Goal: Task Accomplishment & Management: Manage account settings

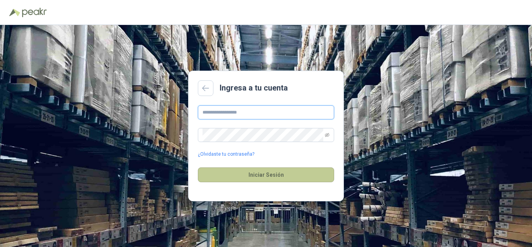
type input "**********"
click at [286, 176] on button "Iniciar Sesión" at bounding box center [266, 174] width 136 height 15
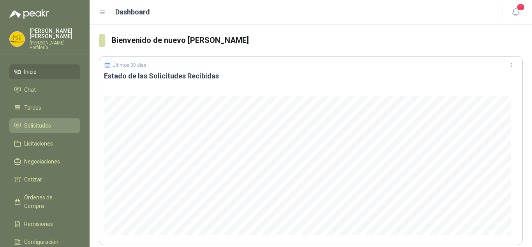
click at [41, 122] on span "Solicitudes" at bounding box center [37, 125] width 27 height 9
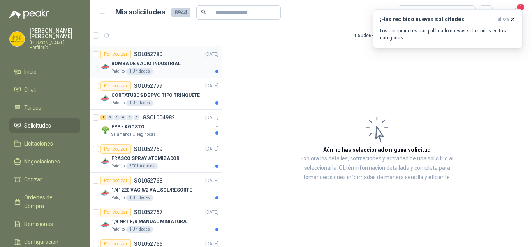
click at [168, 62] on p "BOMBA DE VACIO INDUSTRIAL" at bounding box center [145, 63] width 69 height 7
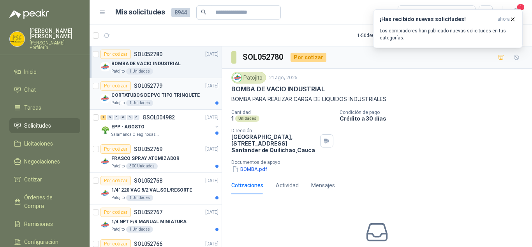
click at [173, 88] on div "Por cotizar SOL052779 [DATE]" at bounding box center [160, 85] width 118 height 9
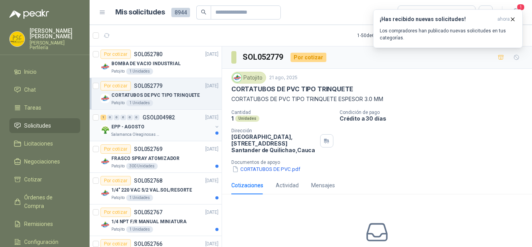
click at [173, 115] on p "GSOL004982" at bounding box center [159, 117] width 32 height 5
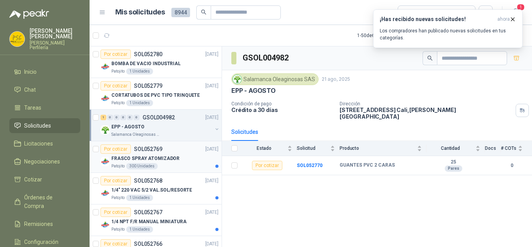
click at [164, 151] on div "Por cotizar SOL052769 [DATE]" at bounding box center [160, 148] width 118 height 9
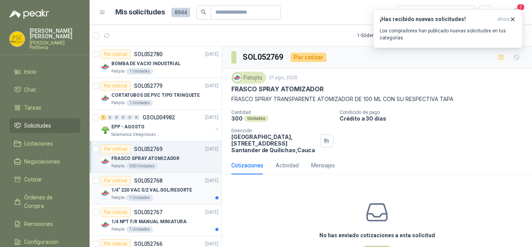
click at [166, 185] on div "Por cotizar SOL052768 [DATE]" at bounding box center [160, 180] width 118 height 9
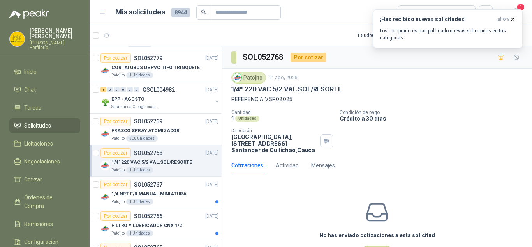
scroll to position [39, 0]
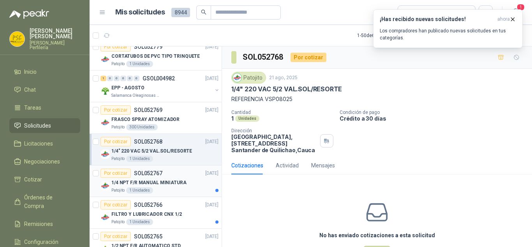
click at [172, 176] on div "Por cotizar SOL052767 [DATE]" at bounding box center [160, 172] width 118 height 9
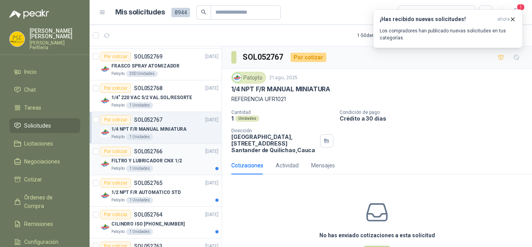
scroll to position [117, 0]
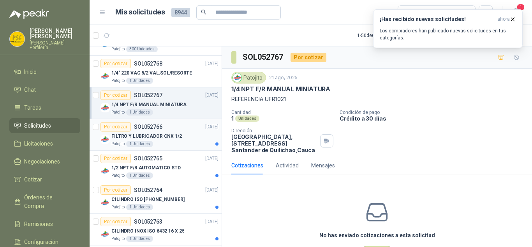
click at [172, 140] on div "FILTRO Y LUBRICADOR CNX 1/2" at bounding box center [164, 135] width 107 height 9
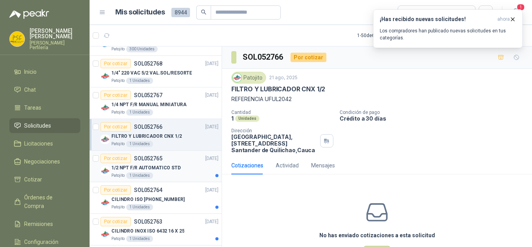
click at [171, 162] on div "Por cotizar SOL052765 [DATE]" at bounding box center [160, 158] width 118 height 9
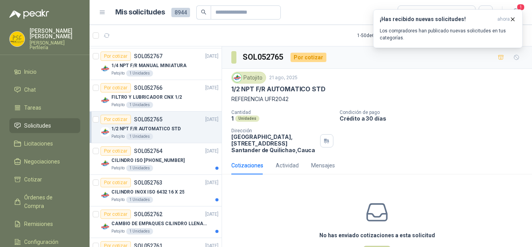
scroll to position [195, 0]
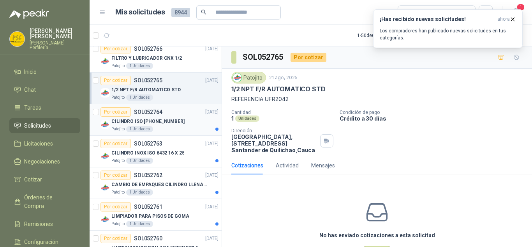
click at [172, 120] on p "CILINDRO ISO [PHONE_NUMBER]" at bounding box center [147, 121] width 73 height 7
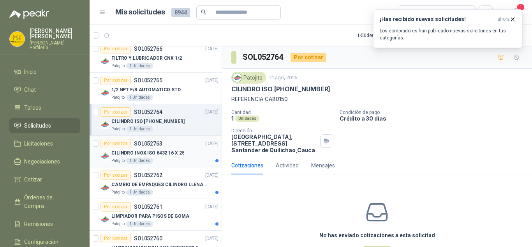
scroll to position [234, 0]
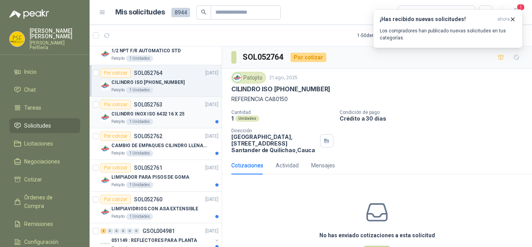
click at [172, 117] on p "CILINDRO INOX ISO 6432 16 X 25" at bounding box center [147, 113] width 73 height 7
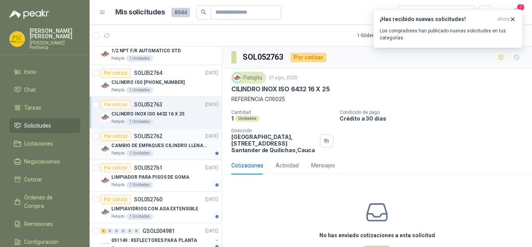
click at [169, 142] on p "CAMBIO DE EMPAQUES CILINDRO LLENADORA MANUALNUAL" at bounding box center [159, 145] width 97 height 7
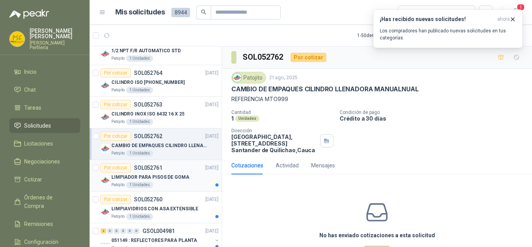
click at [171, 169] on div "Por cotizar SOL052761 [DATE]" at bounding box center [160, 167] width 118 height 9
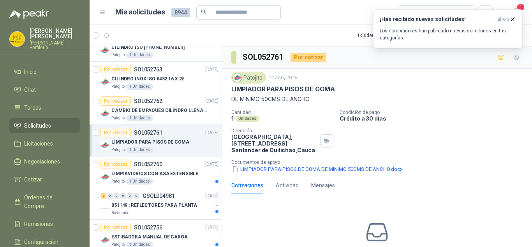
scroll to position [273, 0]
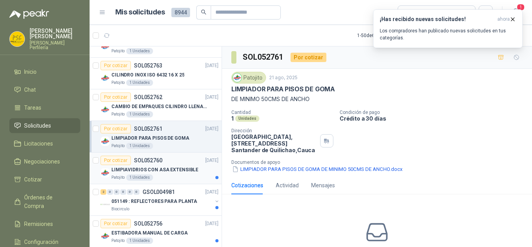
click at [171, 163] on div "Por cotizar SOL052760 [DATE]" at bounding box center [160, 159] width 118 height 9
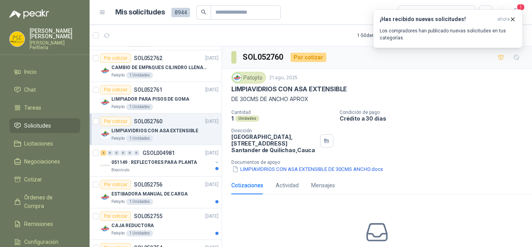
scroll to position [351, 0]
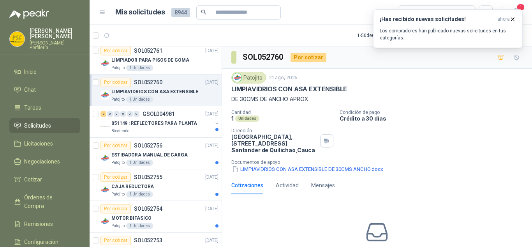
click at [171, 163] on div "Patojito 1 Unidades" at bounding box center [164, 162] width 107 height 6
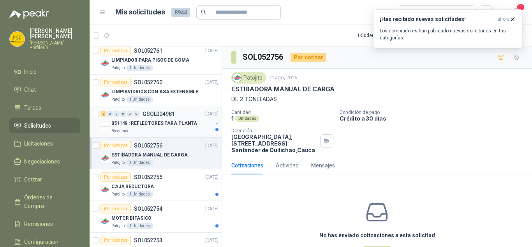
click at [173, 128] on div "Biocirculo" at bounding box center [161, 131] width 101 height 6
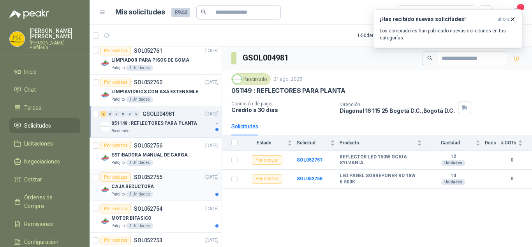
scroll to position [390, 0]
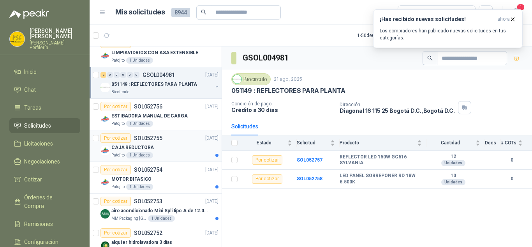
click at [175, 146] on div "CAJA REDUCTORA" at bounding box center [164, 147] width 107 height 9
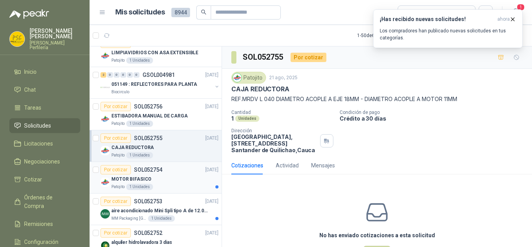
click at [175, 176] on div "MOTOR BIFASICO" at bounding box center [164, 178] width 107 height 9
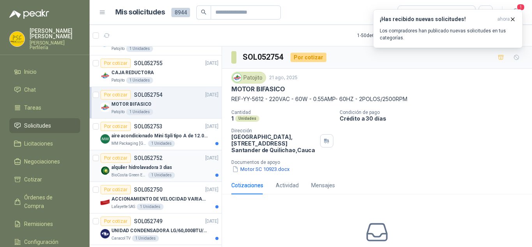
scroll to position [468, 0]
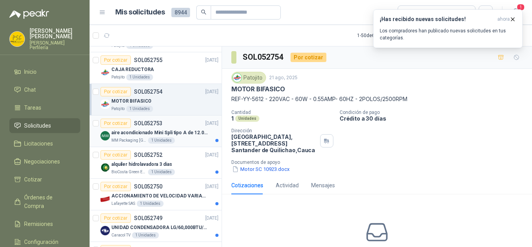
click at [185, 131] on p "aire acondicionado Mini Spli tipo A de 12.000 BTU." at bounding box center [159, 132] width 97 height 7
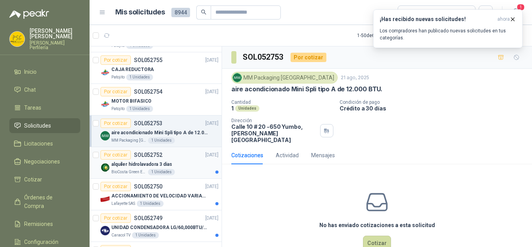
click at [178, 162] on div "alquiler hidrolavadora 3 dias" at bounding box center [164, 163] width 107 height 9
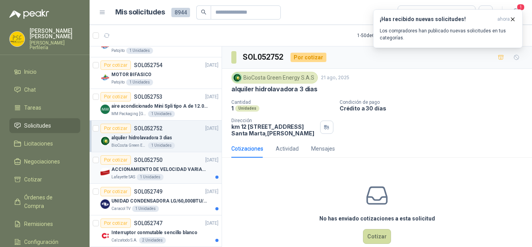
scroll to position [507, 0]
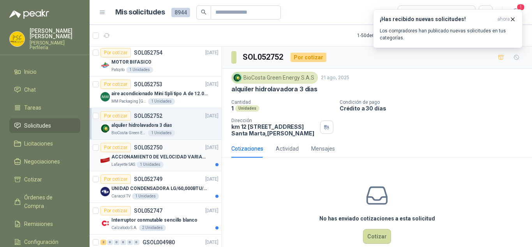
click at [179, 162] on div "Lafayette SAS 1 Unidades" at bounding box center [164, 164] width 107 height 6
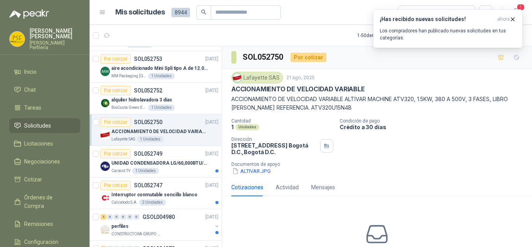
scroll to position [546, 0]
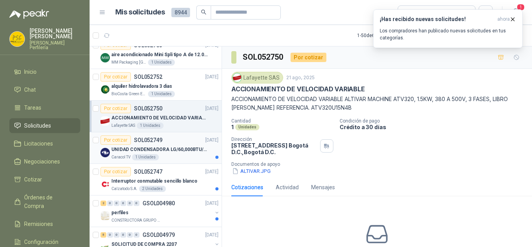
click at [175, 146] on p "UNIDAD CONDENSADORA LG/60,000BTU/220V/R410A: I" at bounding box center [159, 149] width 97 height 7
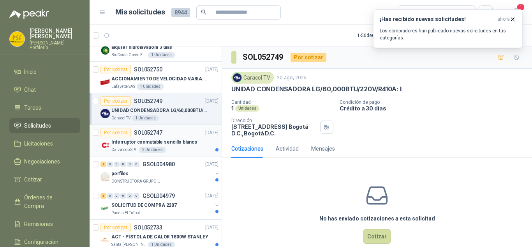
click at [176, 141] on p "Interruptor conmutable sencillo blanco" at bounding box center [154, 141] width 86 height 7
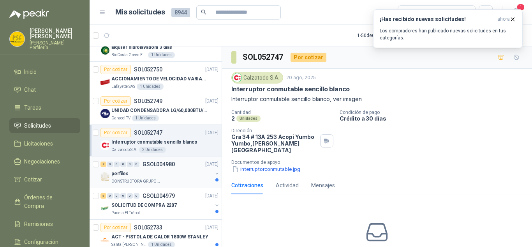
click at [173, 170] on div "perfiles" at bounding box center [161, 173] width 101 height 9
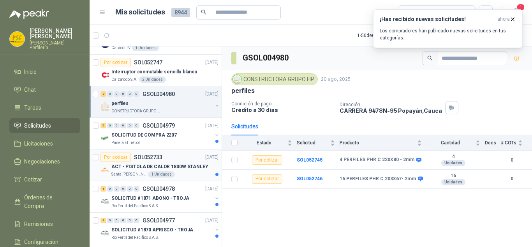
scroll to position [662, 0]
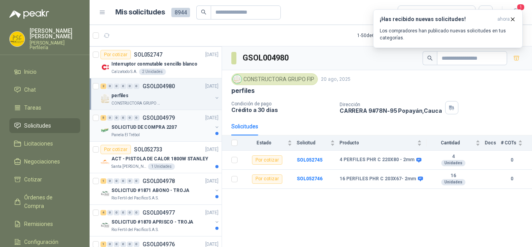
click at [174, 125] on div "SOLICITUD DE COMPRA 2207" at bounding box center [161, 126] width 101 height 9
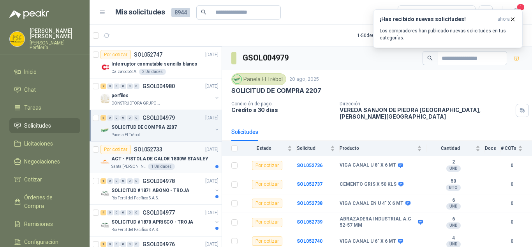
click at [184, 158] on p "ACT - PISTOLA DE CALOR 1800W STANLEY" at bounding box center [159, 158] width 97 height 7
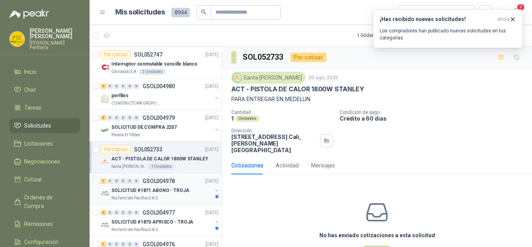
click at [183, 185] on div "1 0 0 0 0 0 GSOL004978 [DATE]" at bounding box center [161, 180] width 120 height 9
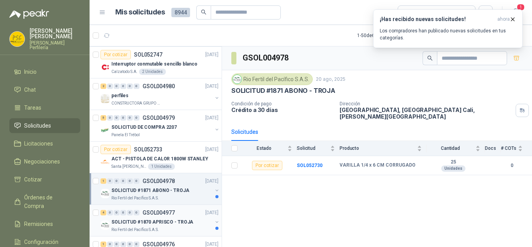
click at [175, 217] on div "SOLICITUD #1870 APRISCO - TROJA" at bounding box center [161, 221] width 101 height 9
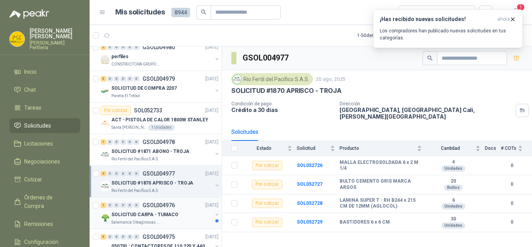
scroll to position [740, 0]
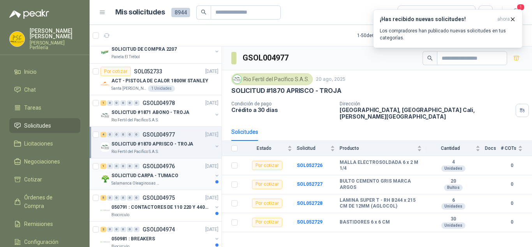
click at [179, 166] on div "1 0 0 0 0 0 GSOL004976 [DATE]" at bounding box center [161, 165] width 120 height 9
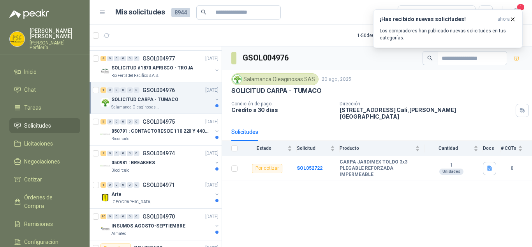
scroll to position [818, 0]
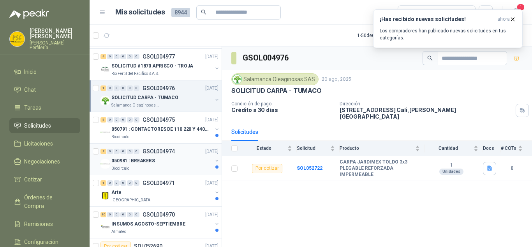
click at [172, 157] on div "050981 : BREAKERS" at bounding box center [161, 160] width 101 height 9
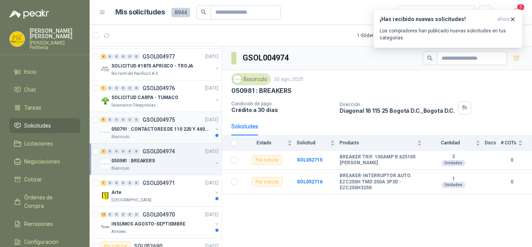
click at [174, 132] on p "050791 : CONTACTORES DE 110 220 Y 440 V" at bounding box center [159, 128] width 97 height 7
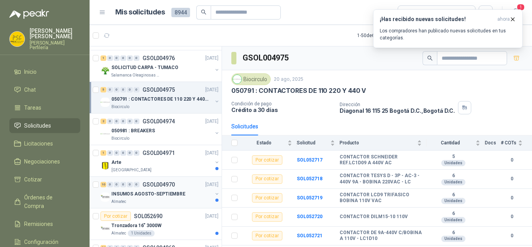
scroll to position [857, 0]
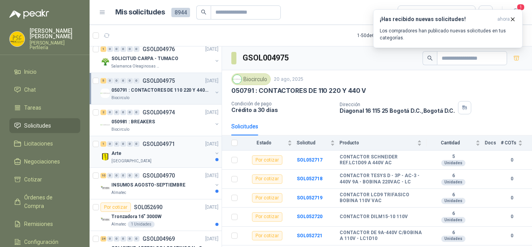
click at [180, 141] on div "1 0 0 0 0 0 GSOL004971 [DATE]" at bounding box center [161, 143] width 120 height 9
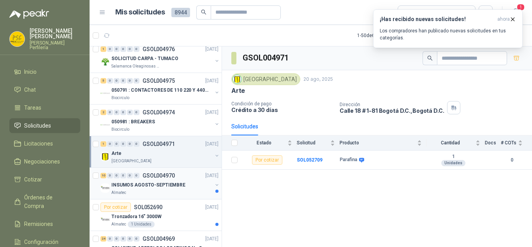
click at [169, 181] on p "INSUMOS AGOSTO-SEPTIEMBRE" at bounding box center [148, 184] width 74 height 7
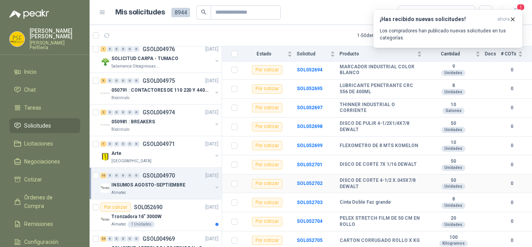
scroll to position [96, 0]
click at [186, 218] on div "Tronzadora 16” 3000W" at bounding box center [164, 216] width 107 height 9
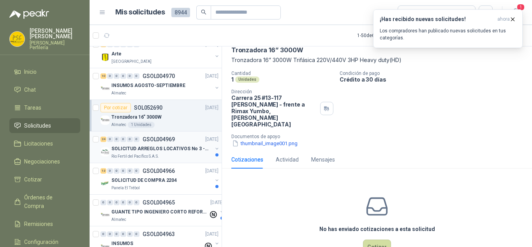
scroll to position [935, 0]
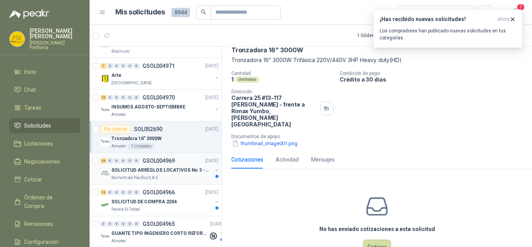
click at [168, 173] on p "SOLICITUD ARREGLOS LOCATIVOS No 3 - PICHINDE" at bounding box center [159, 169] width 97 height 7
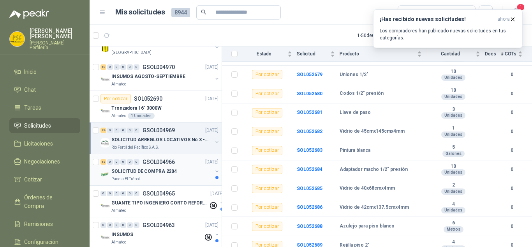
scroll to position [1013, 0]
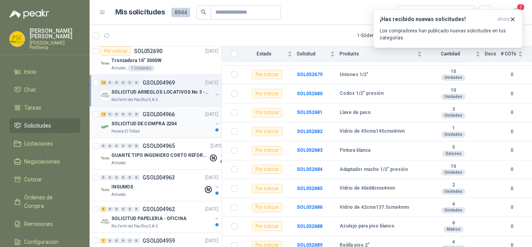
click at [182, 122] on div "SOLICITUD DE COMPRA 2204" at bounding box center [161, 123] width 101 height 9
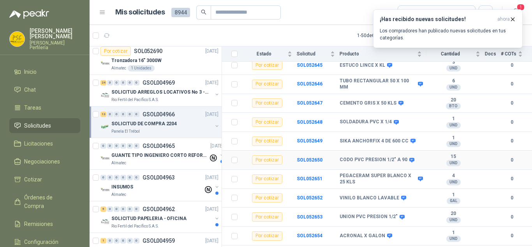
scroll to position [147, 0]
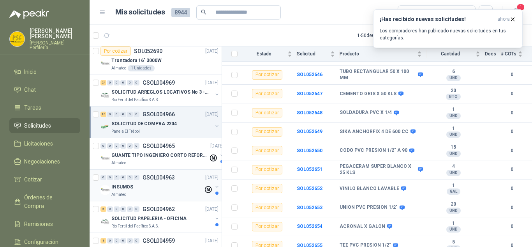
click at [168, 182] on div "INSUMOS" at bounding box center [157, 186] width 92 height 9
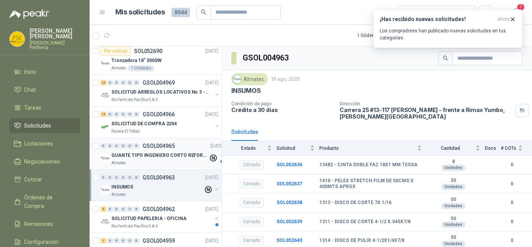
click at [171, 148] on p "GSOL004965" at bounding box center [159, 145] width 32 height 5
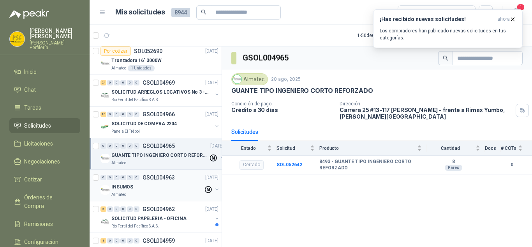
click at [162, 192] on div "Almatec" at bounding box center [157, 194] width 92 height 6
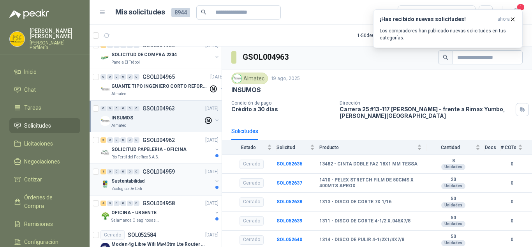
scroll to position [1091, 0]
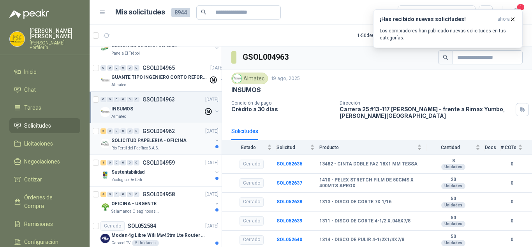
click at [170, 126] on div "5 0 0 0 0 0 GSOL004962 [DATE] SOLICITUD PAPELERIA - OFICINA Rio Fertil [PERSON_…" at bounding box center [156, 139] width 132 height 32
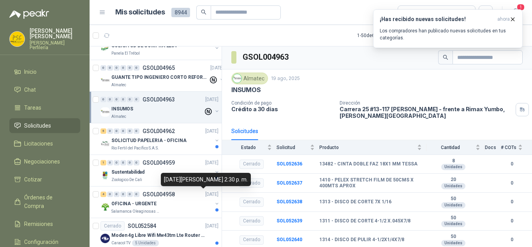
click at [182, 173] on div "[DATE][PERSON_NAME] 2:30 p. m." at bounding box center [206, 179] width 90 height 13
click at [177, 166] on div "1 0 0 0 0 0 GSOL004959 [DATE]" at bounding box center [161, 162] width 120 height 9
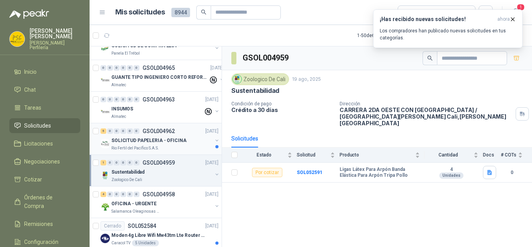
click at [181, 141] on p "SOLICITUD PAPELERIA - OFICINA" at bounding box center [148, 140] width 75 height 7
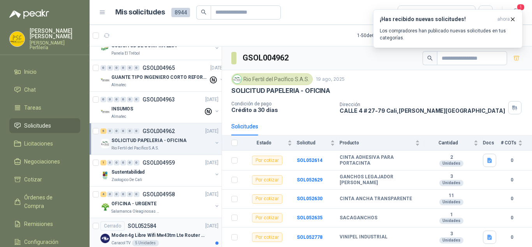
scroll to position [1130, 0]
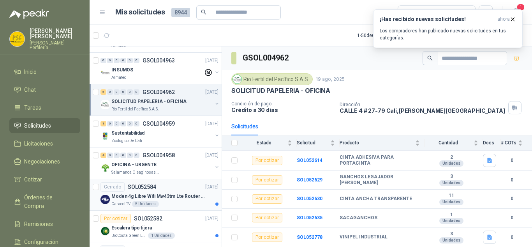
click at [178, 186] on div "Cerrado SOL052584 [DATE]" at bounding box center [160, 186] width 118 height 9
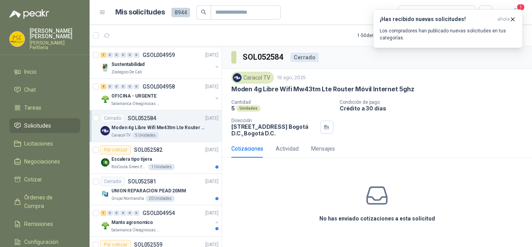
scroll to position [1208, 0]
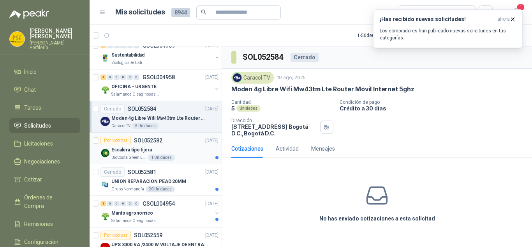
click at [179, 146] on div "Escalera tipo tijera" at bounding box center [164, 149] width 107 height 9
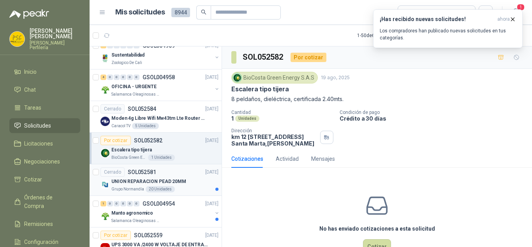
click at [180, 180] on p "UNION REPARACION PEAD 20MM" at bounding box center [148, 181] width 75 height 7
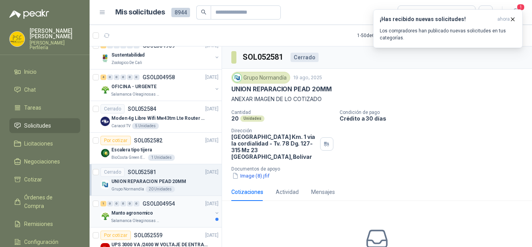
click at [182, 214] on div "Manto agronomico" at bounding box center [161, 212] width 101 height 9
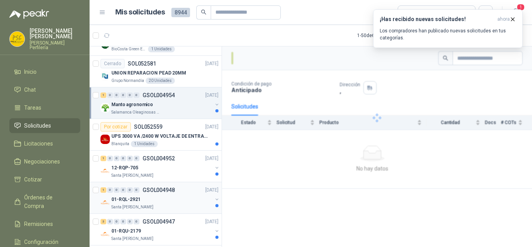
scroll to position [1325, 0]
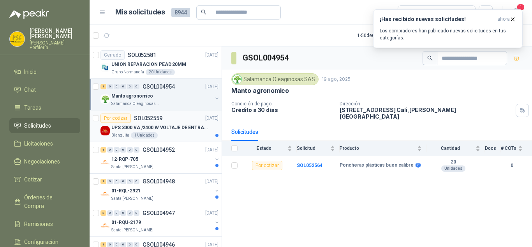
click at [186, 125] on p "UPS 3000 VA /2400 W VOLTAJE DE ENTRADA / SALIDA 12V ON LINE" at bounding box center [159, 127] width 97 height 7
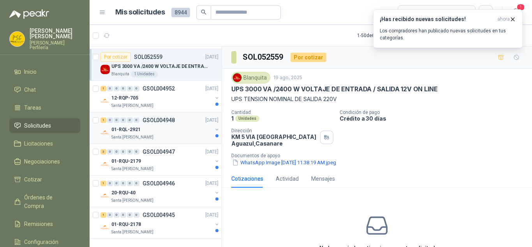
scroll to position [1392, 0]
click at [172, 104] on div "1 0 0 0 0 0 GSOL004952 [DATE] 12-RQP-705 Santa [PERSON_NAME]" at bounding box center [156, 97] width 132 height 32
click at [181, 93] on div "12-RQP-705" at bounding box center [161, 97] width 101 height 9
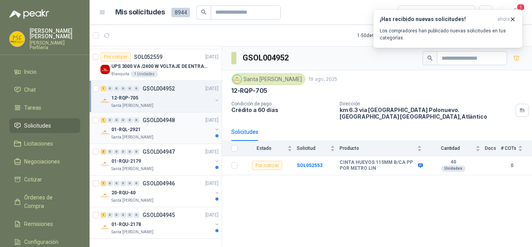
click at [177, 125] on div "01-RQL-2921" at bounding box center [161, 129] width 101 height 9
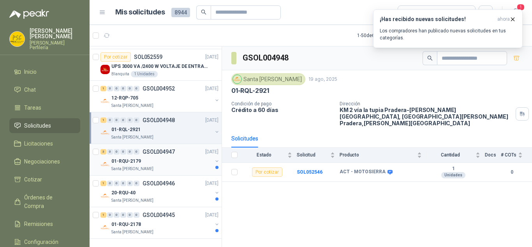
click at [178, 147] on div "3 0 0 0 0 0 GSOL004947 [DATE]" at bounding box center [161, 151] width 120 height 9
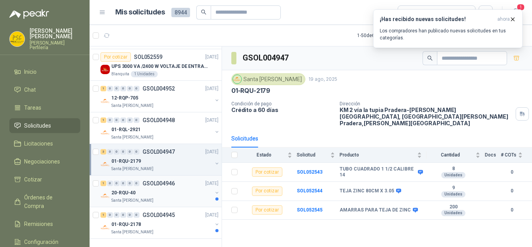
click at [177, 178] on div "1 0 0 0 0 0 GSOL004946 [DATE]" at bounding box center [161, 182] width 120 height 9
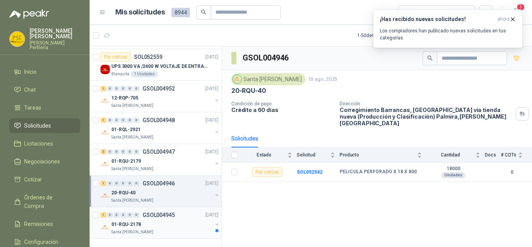
click at [174, 213] on div "1 0 0 0 0 0 GSOL004945 [DATE]" at bounding box center [161, 214] width 120 height 9
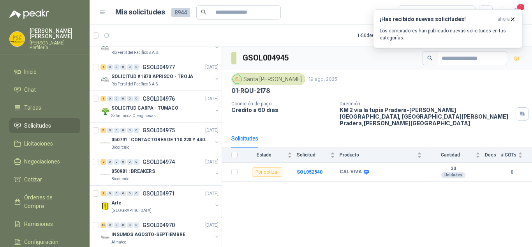
scroll to position [574, 0]
